Goal: Information Seeking & Learning: Learn about a topic

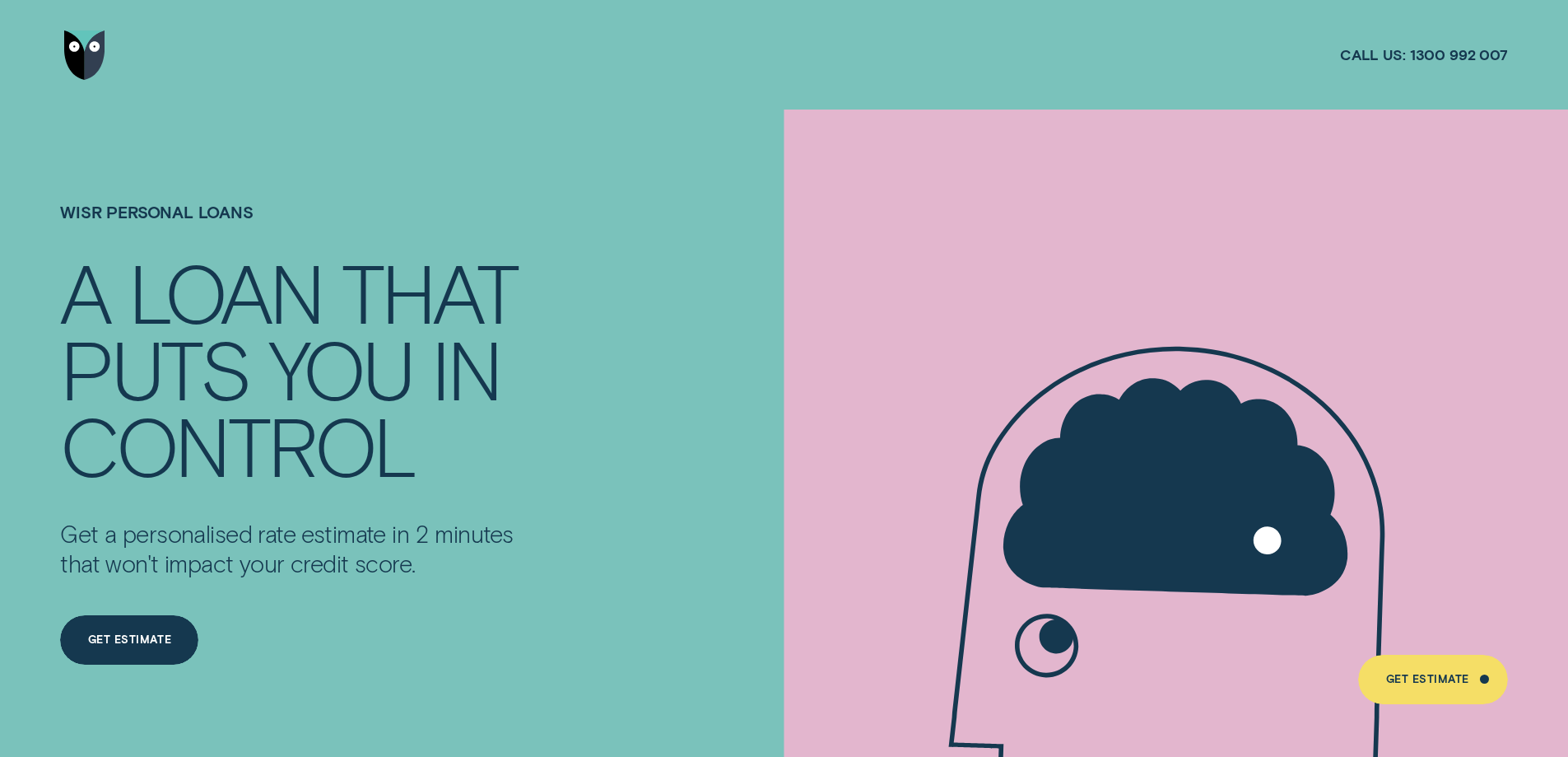
click at [79, 65] on img "Go to home page" at bounding box center [85, 56] width 41 height 49
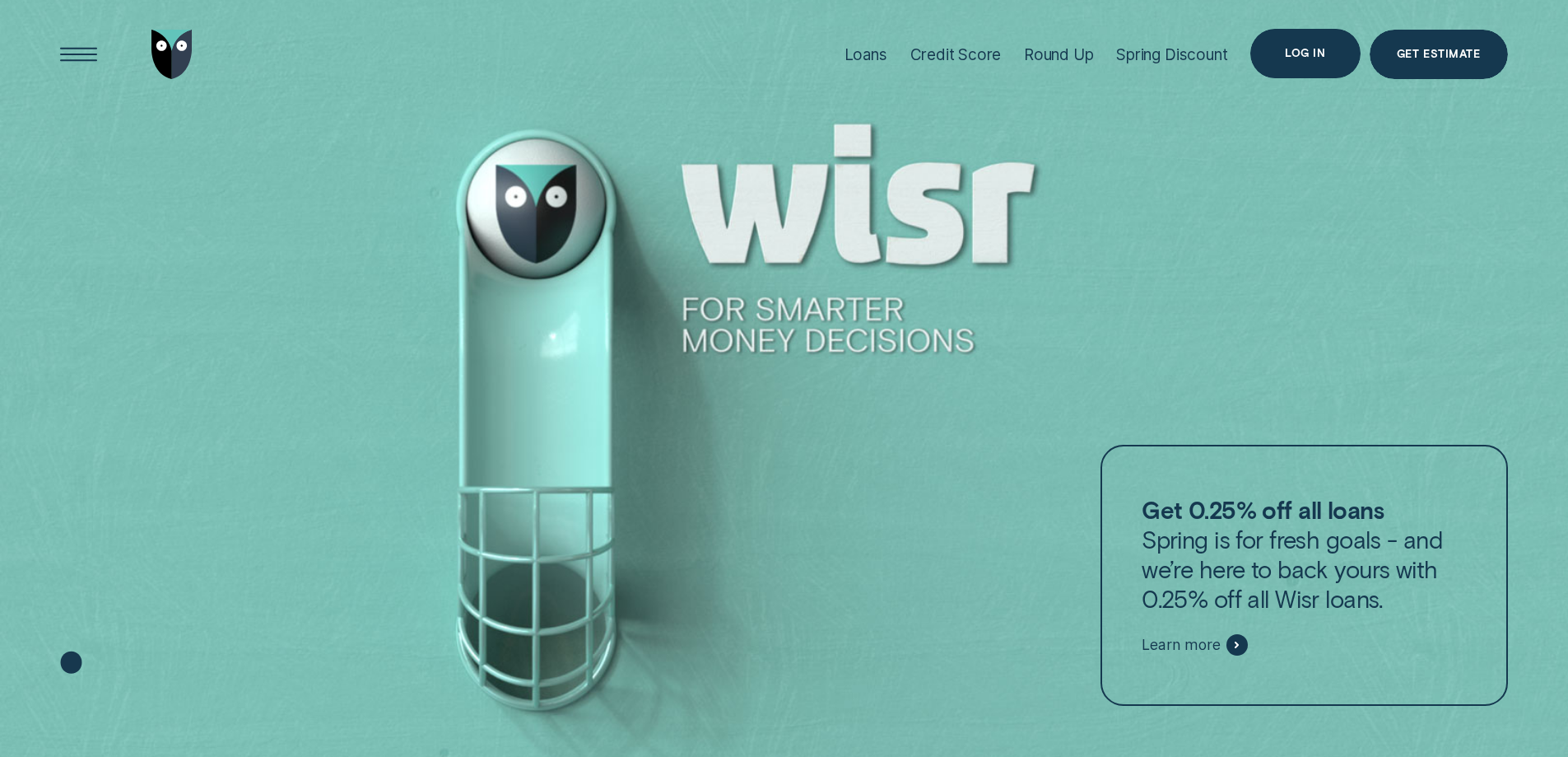
click at [1319, 66] on div "Log in" at bounding box center [1305, 54] width 109 height 49
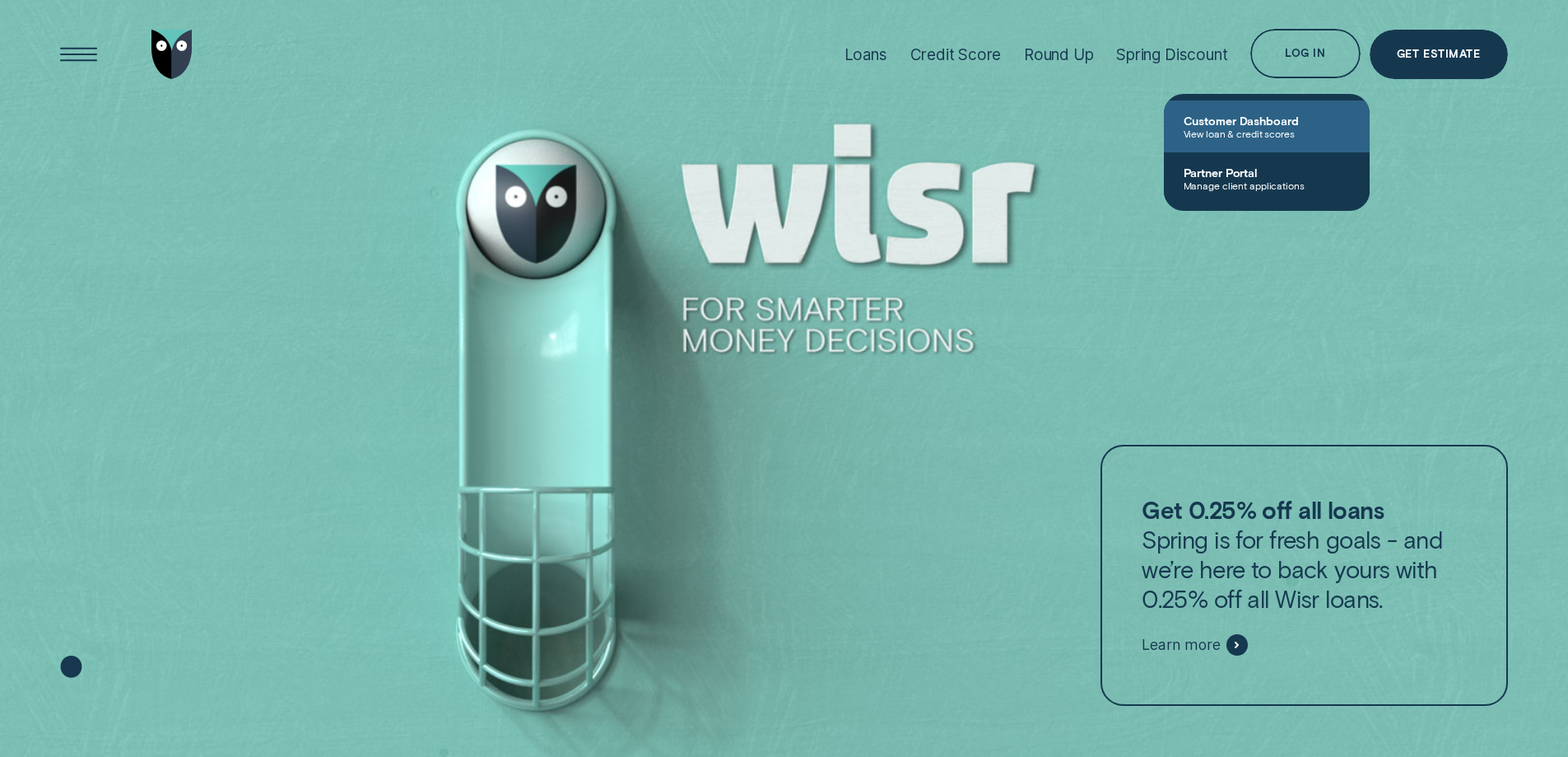
click at [1297, 121] on span "Customer Dashboard" at bounding box center [1267, 121] width 166 height 14
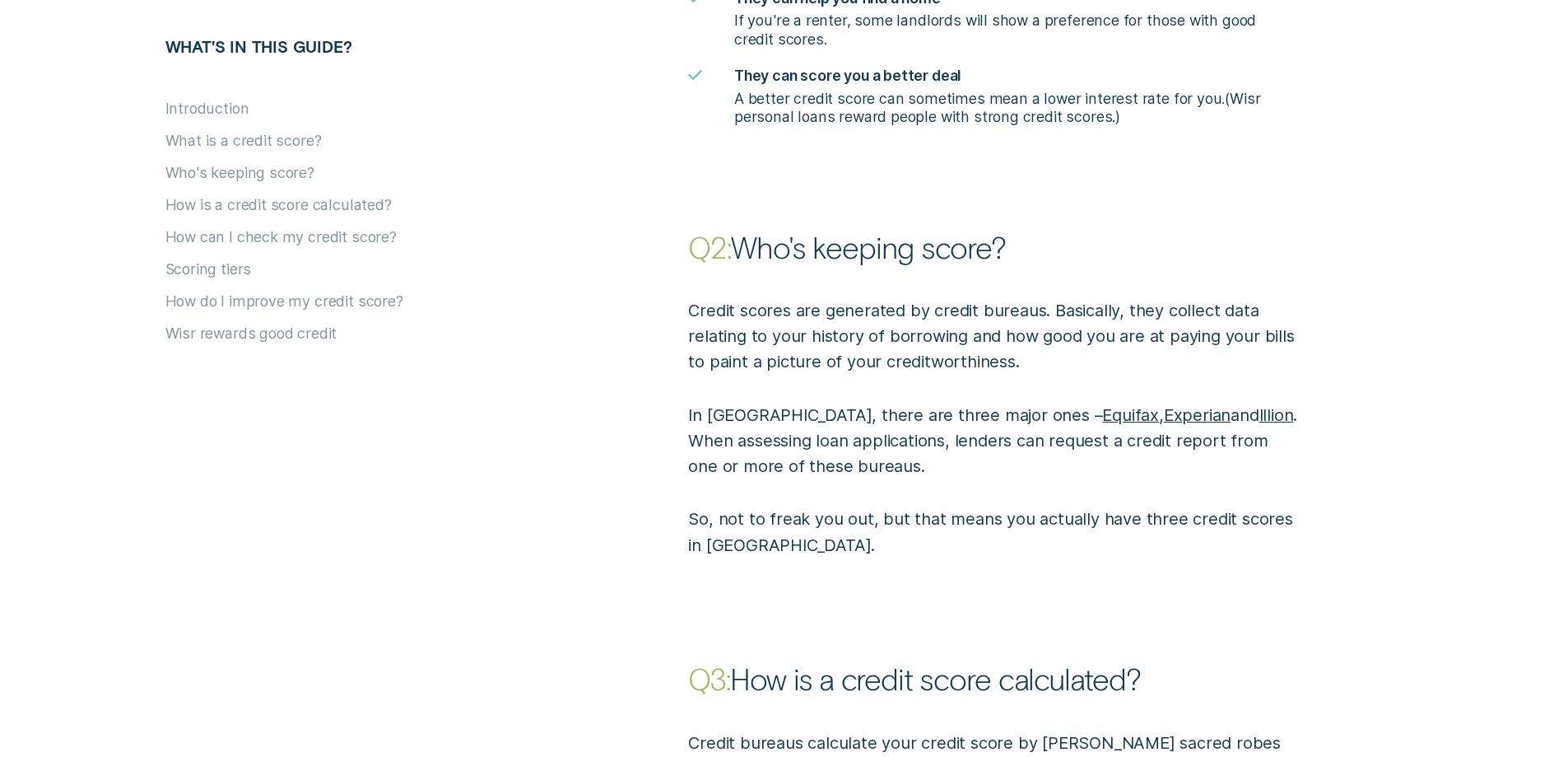
scroll to position [1812, 0]
click at [250, 304] on button "How do I improve my credit score?" at bounding box center [283, 300] width 237 height 19
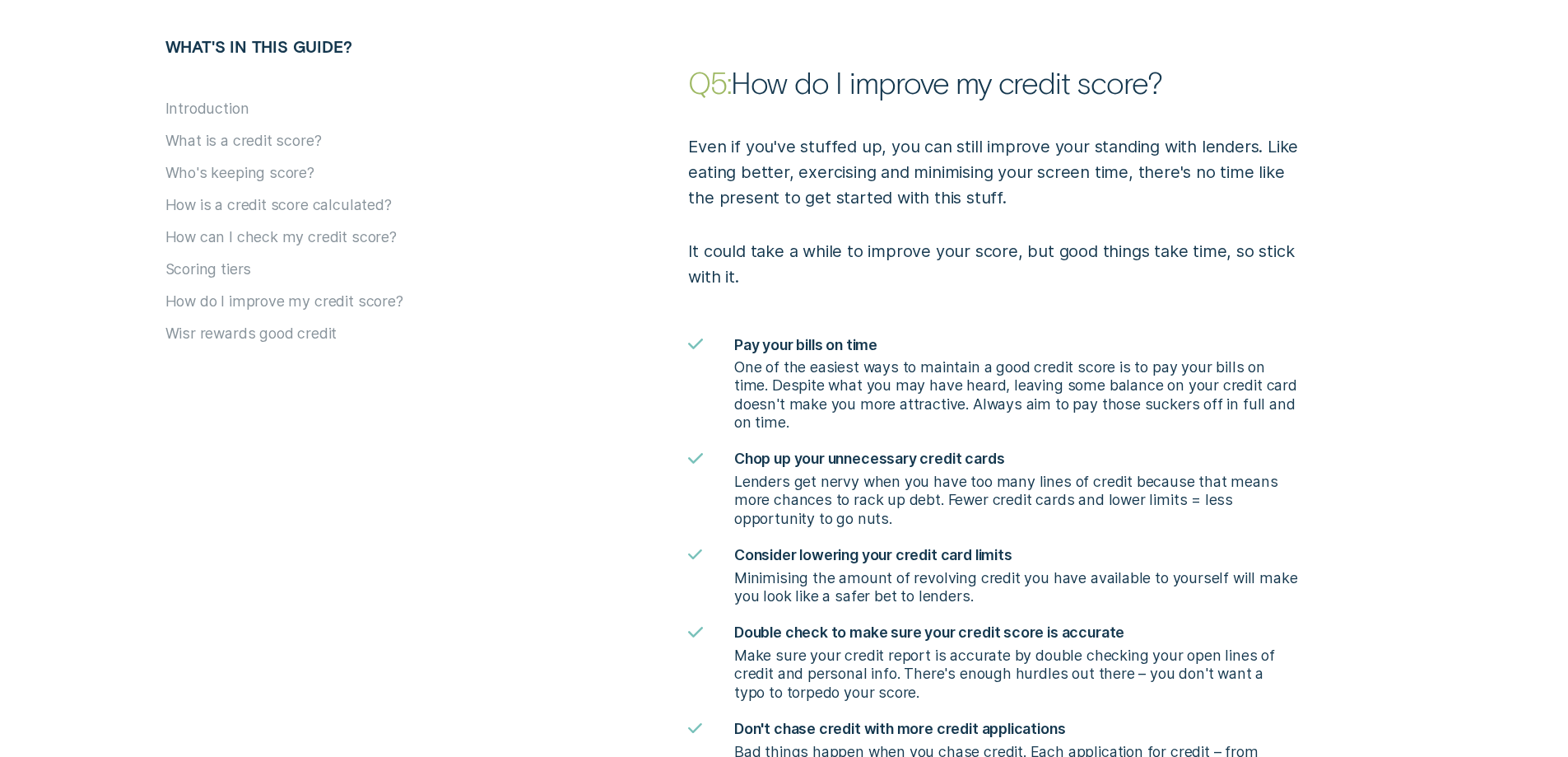
scroll to position [0, 0]
